Goal: Task Accomplishment & Management: Use online tool/utility

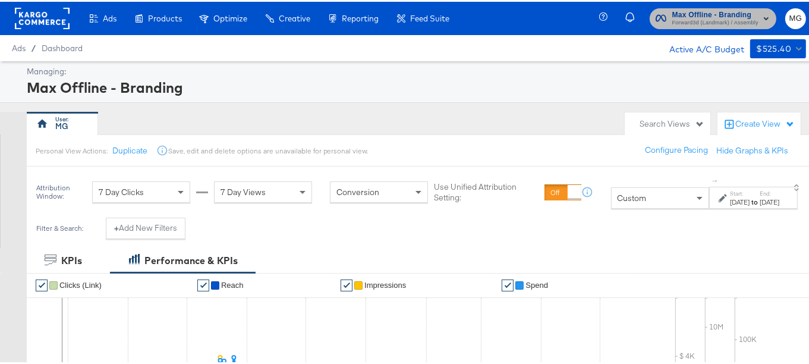
click at [677, 21] on span "Forward3d (Landmark) / Assembly" at bounding box center [715, 22] width 86 height 10
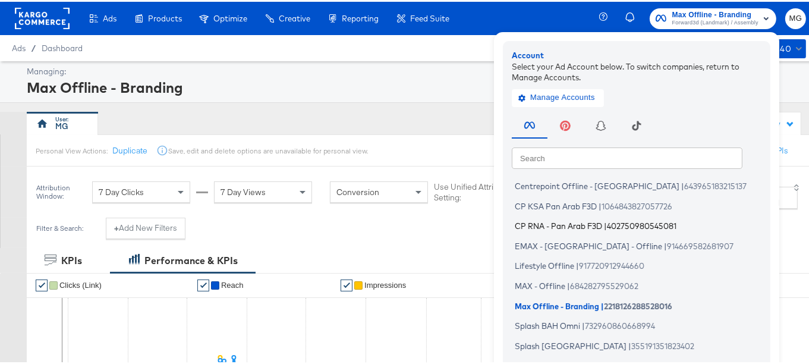
click at [580, 228] on span "CP RNA - Pan Arab F3D" at bounding box center [557, 224] width 87 height 10
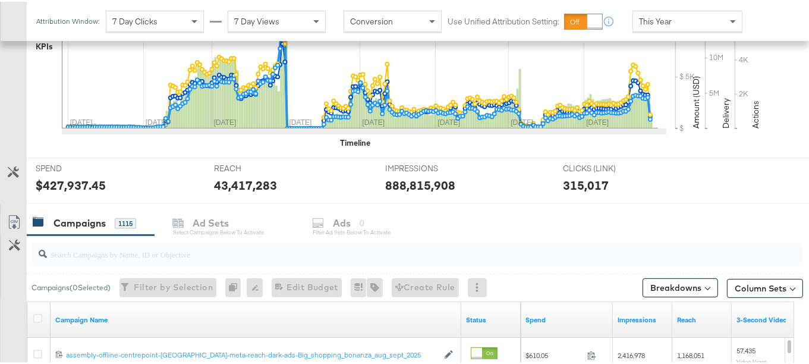
scroll to position [437, 0]
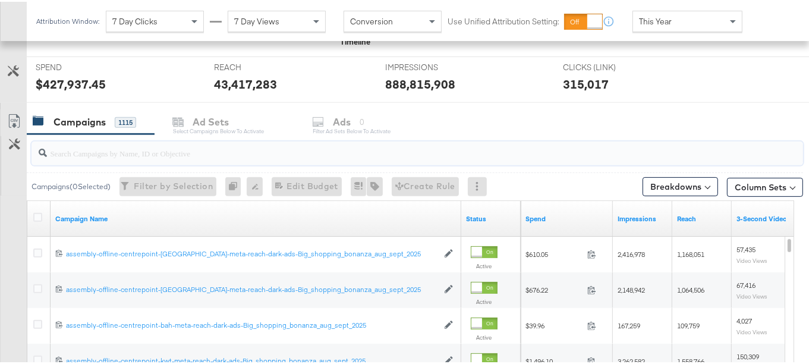
click at [93, 144] on input "search" at bounding box center [390, 146] width 687 height 23
paste input "Big_shopping_bonanza_aug_sept_2025"
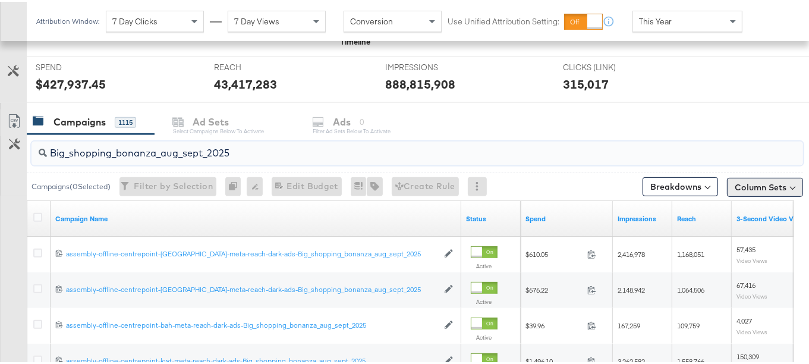
type input "Big_shopping_bonanza_aug_sept_2025"
click at [734, 184] on button "Column Sets" at bounding box center [765, 185] width 76 height 19
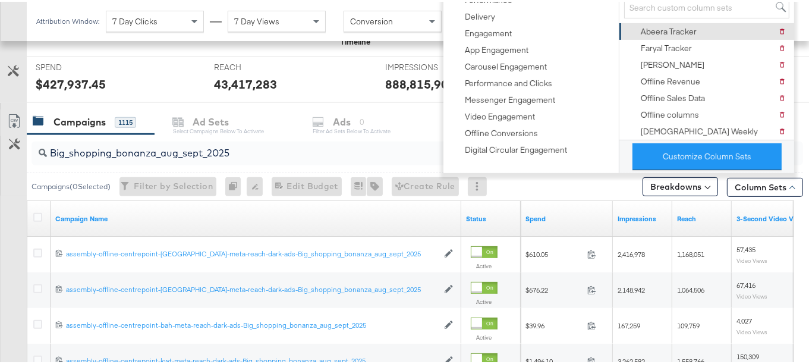
click at [665, 24] on div "Abeera Tracker" at bounding box center [668, 29] width 56 height 11
click at [652, 29] on div "Abeera Tracker" at bounding box center [668, 29] width 56 height 11
click at [804, 195] on div "KPIs Performance & KPIs Customize KPIs ✔ Clicks (Link) ✔ Reach ✔ Impressions ✔ …" at bounding box center [408, 201] width 817 height 809
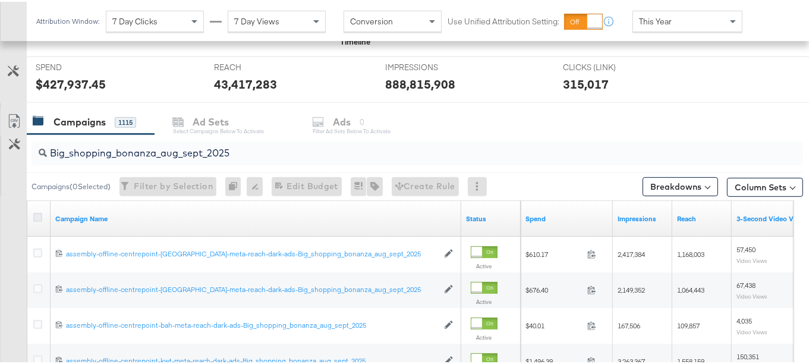
click at [36, 213] on icon at bounding box center [37, 215] width 9 height 9
click at [0, 0] on input "checkbox" at bounding box center [0, 0] width 0 height 0
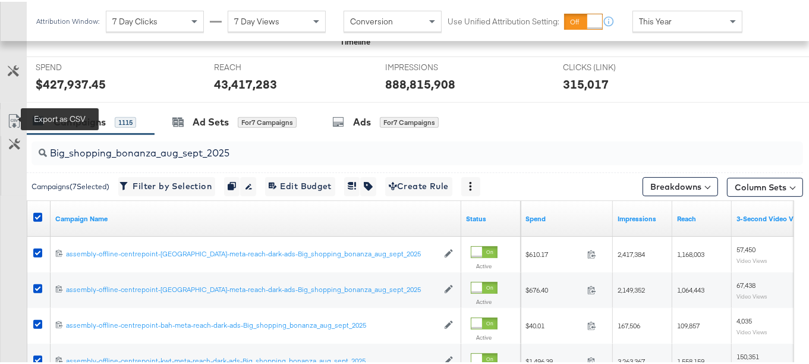
click at [16, 113] on icon at bounding box center [13, 119] width 11 height 14
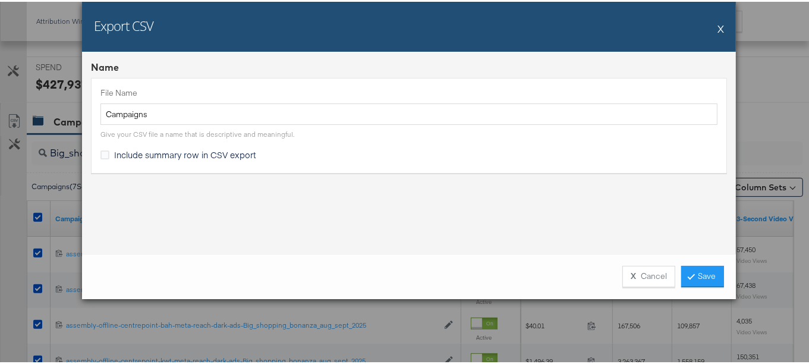
click at [229, 154] on span "Include summary row in CSV export" at bounding box center [185, 153] width 142 height 12
click at [0, 0] on input "Include summary row in CSV export" at bounding box center [0, 0] width 0 height 0
click at [693, 275] on link "Save" at bounding box center [702, 274] width 43 height 21
